Goal: Find specific page/section: Find specific page/section

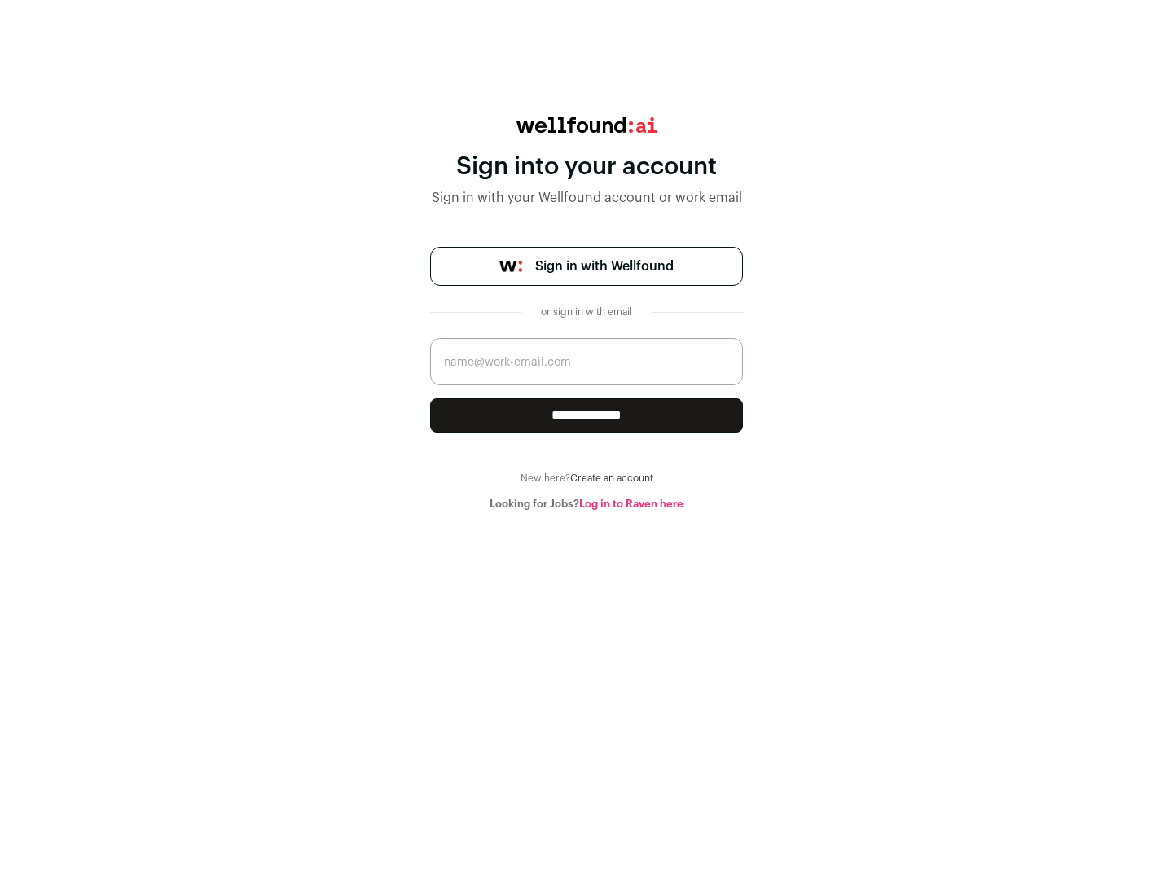
click at [604, 266] on span "Sign in with Wellfound" at bounding box center [604, 267] width 139 height 20
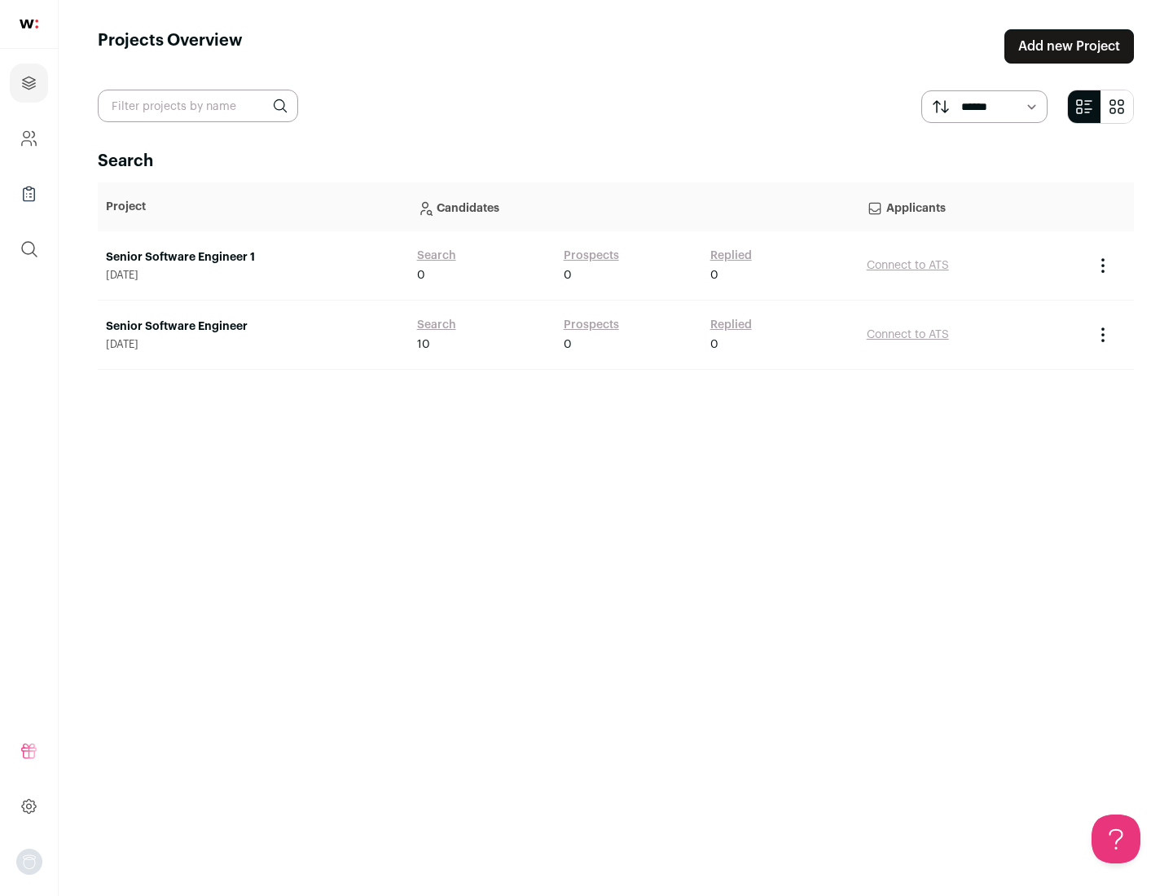
click at [253, 327] on link "Senior Software Engineer" at bounding box center [253, 327] width 295 height 16
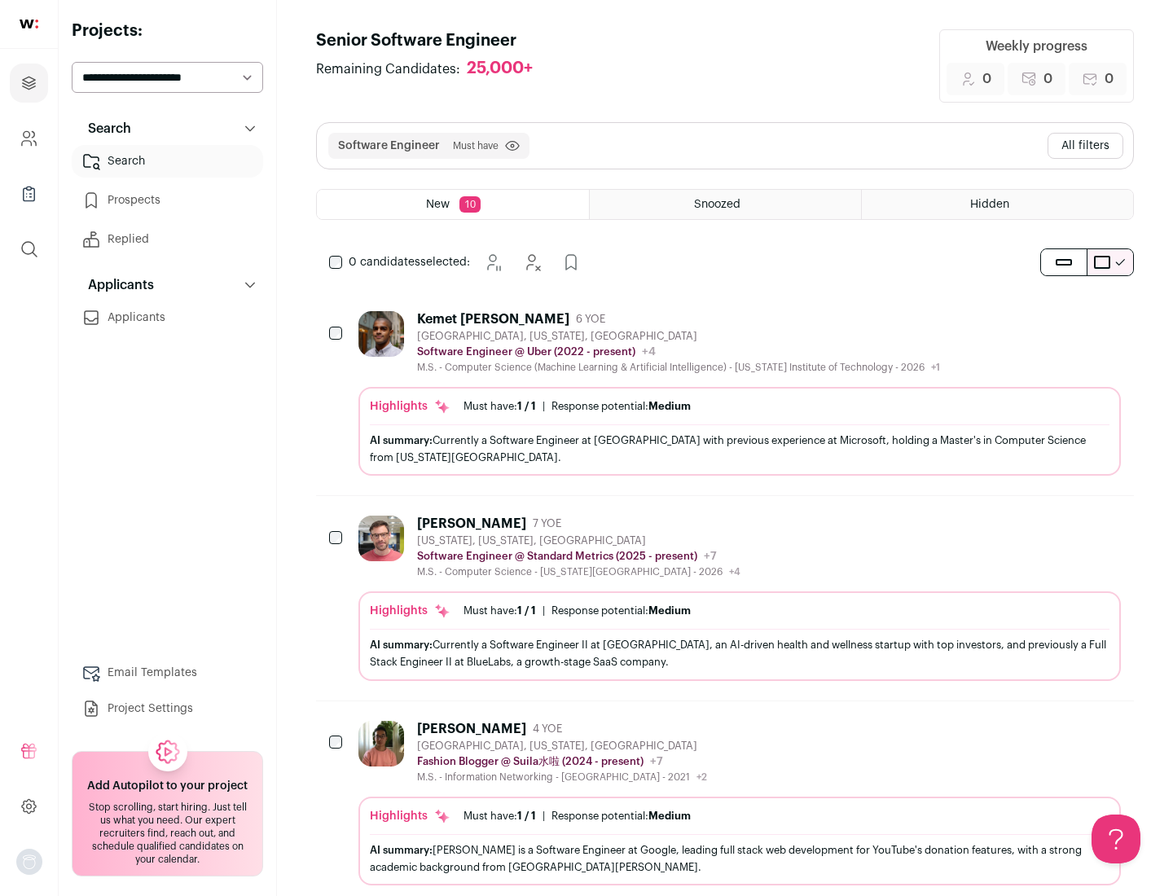
click at [725, 394] on div "Highlights Must have: 1 / 1 How many must haves have been fulfilled? | Response…" at bounding box center [740, 431] width 763 height 89
